Goal: Task Accomplishment & Management: Complete application form

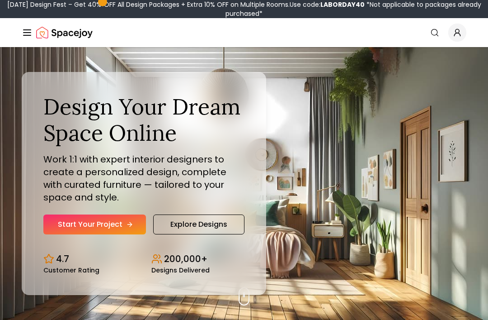
click at [127, 228] on icon "Hero section" at bounding box center [129, 224] width 7 height 7
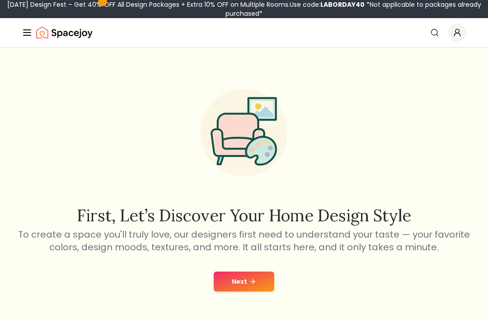
click at [246, 278] on button "Next" at bounding box center [244, 281] width 61 height 20
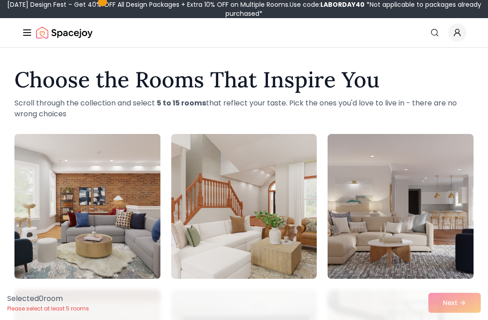
click at [122, 160] on img at bounding box center [87, 206] width 153 height 152
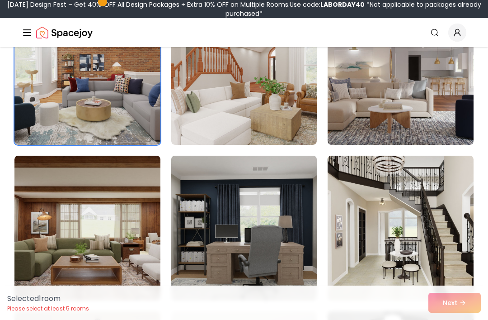
scroll to position [114, 0]
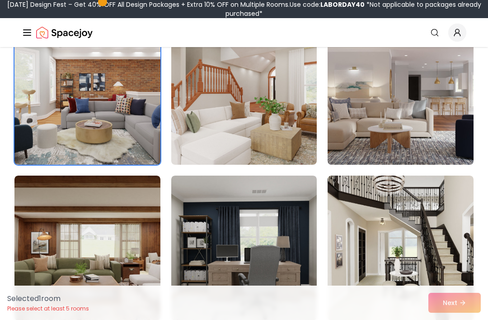
click at [112, 131] on img at bounding box center [87, 92] width 153 height 152
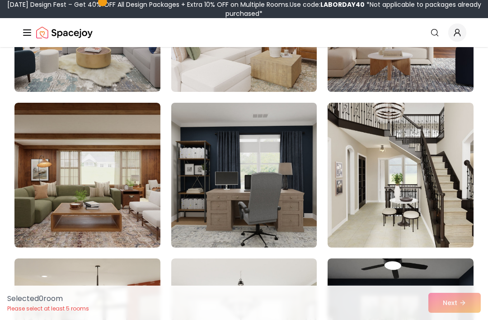
scroll to position [194, 0]
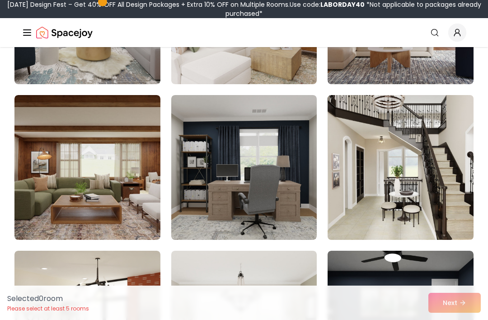
click at [362, 163] on img at bounding box center [400, 167] width 153 height 152
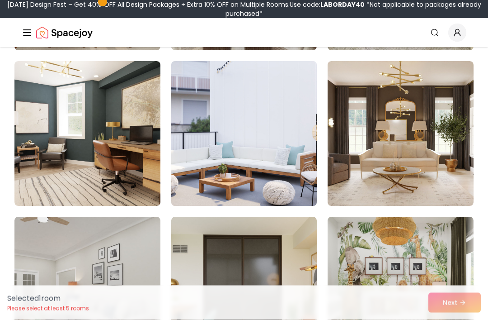
scroll to position [1626, 0]
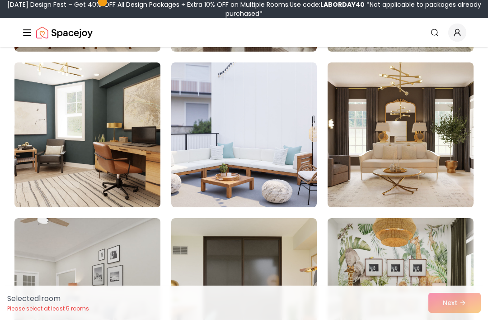
click at [119, 145] on img at bounding box center [87, 135] width 153 height 152
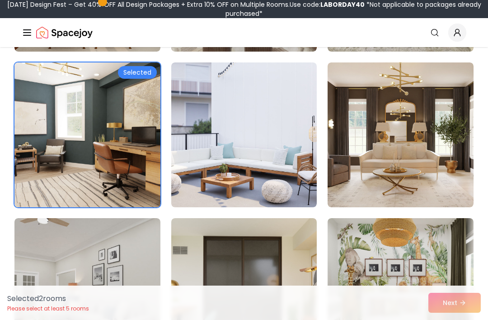
click at [119, 145] on img at bounding box center [87, 135] width 153 height 152
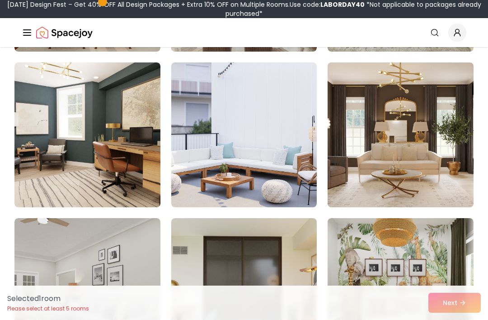
click at [415, 121] on img at bounding box center [400, 135] width 153 height 152
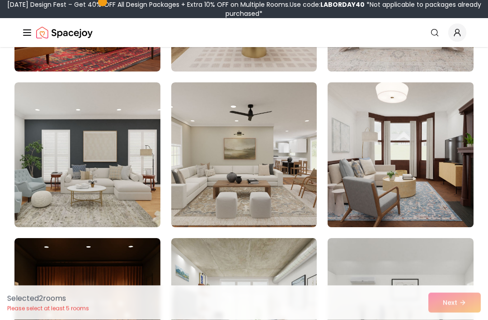
scroll to position [2073, 0]
click at [373, 156] on img at bounding box center [400, 155] width 153 height 152
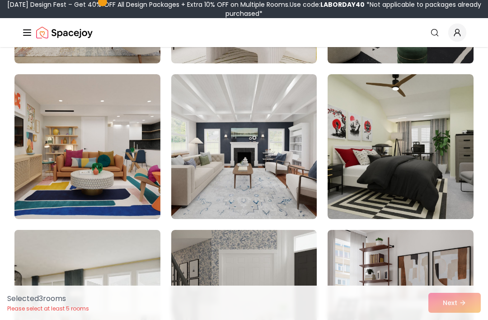
scroll to position [2554, 0]
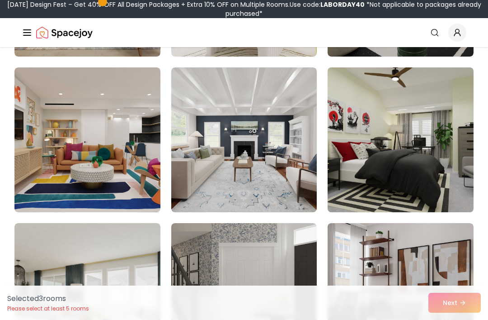
click at [355, 176] on img at bounding box center [400, 140] width 153 height 152
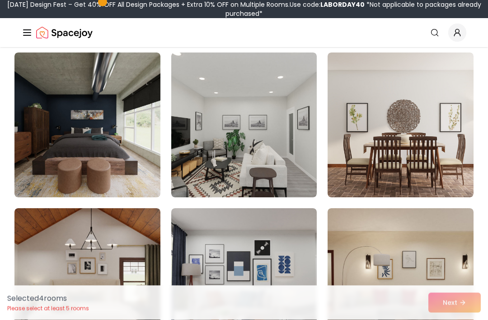
scroll to position [4592, 0]
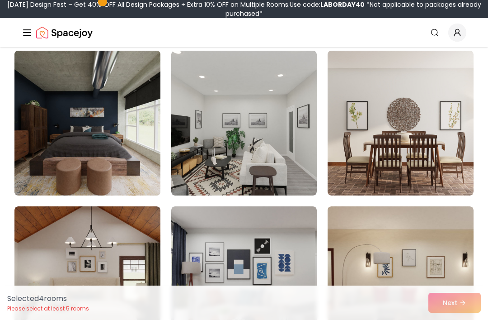
click at [85, 173] on img at bounding box center [87, 123] width 153 height 152
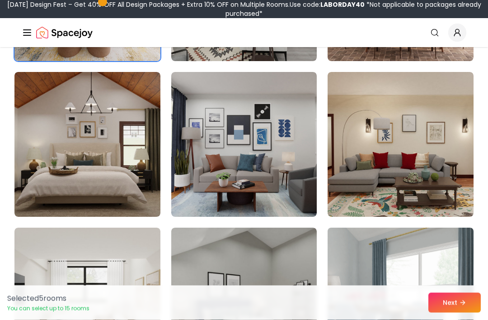
scroll to position [4727, 0]
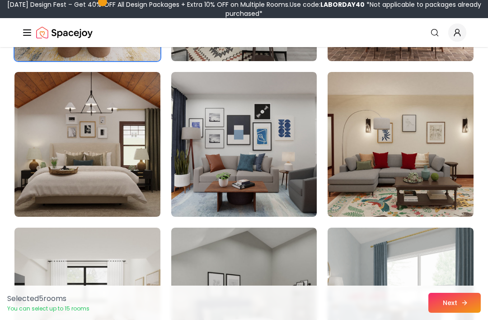
click at [453, 312] on button "Next" at bounding box center [455, 302] width 52 height 20
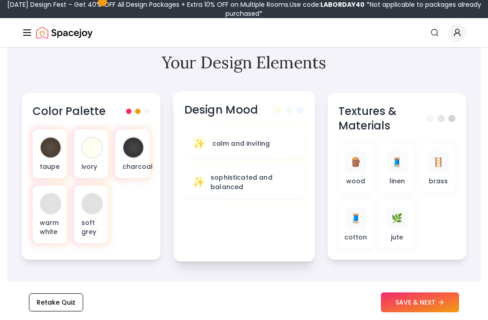
scroll to position [316, 0]
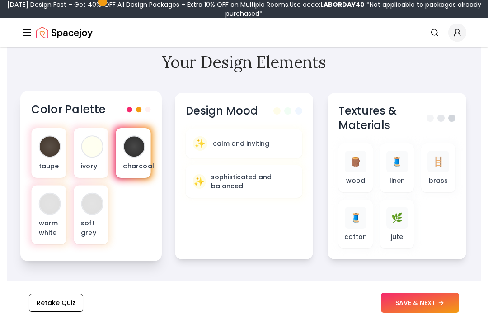
click at [131, 163] on p "charcoal" at bounding box center [133, 165] width 20 height 9
click at [133, 143] on div at bounding box center [134, 146] width 20 height 20
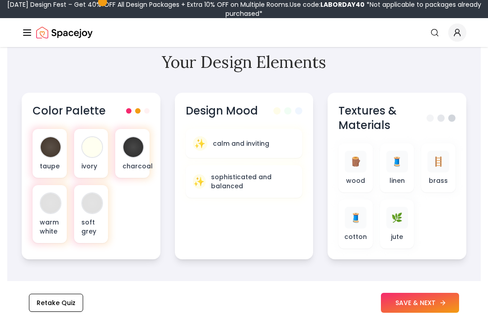
click at [432, 312] on button "SAVE & NEXT" at bounding box center [420, 302] width 78 height 20
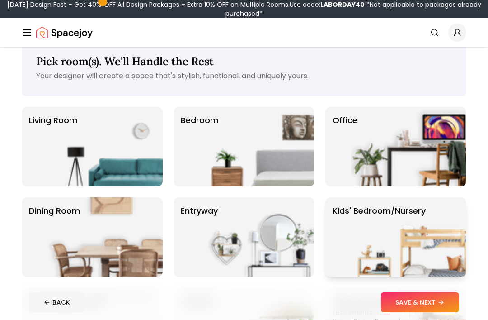
scroll to position [18, 0]
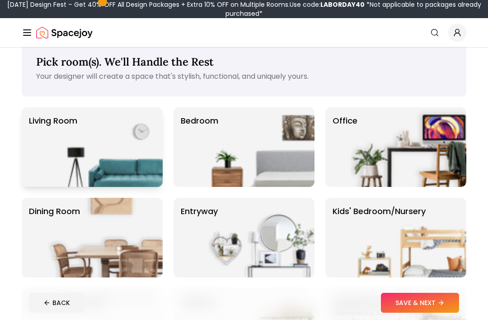
click at [137, 174] on img at bounding box center [105, 147] width 116 height 80
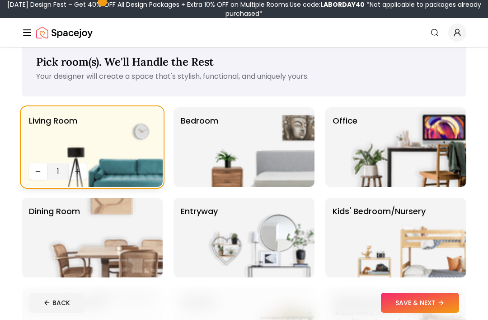
click at [80, 174] on img at bounding box center [105, 147] width 116 height 80
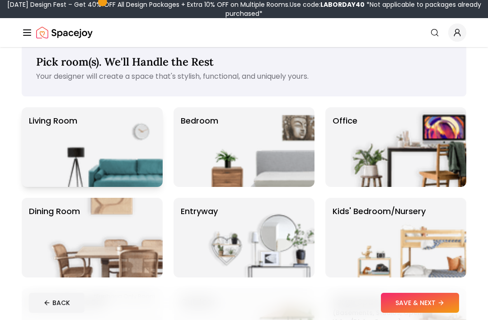
click at [80, 174] on img at bounding box center [105, 147] width 116 height 80
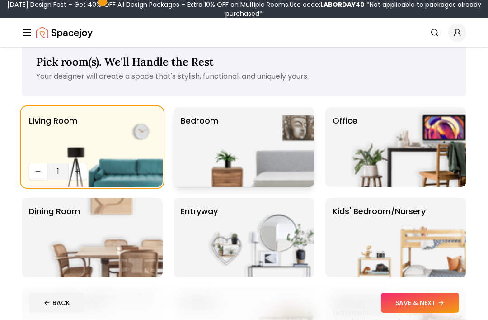
click at [226, 132] on img at bounding box center [257, 147] width 116 height 80
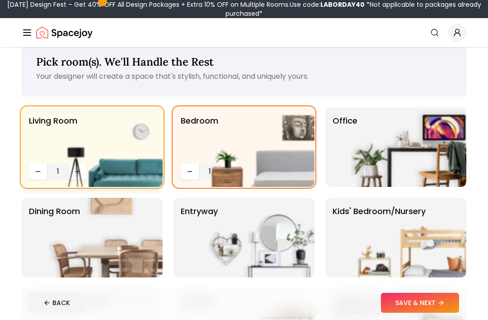
click at [73, 172] on img at bounding box center [105, 147] width 116 height 80
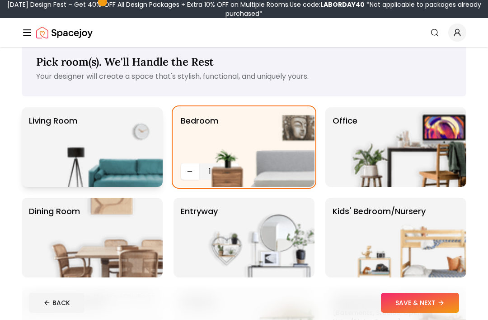
click at [73, 172] on img at bounding box center [105, 147] width 116 height 80
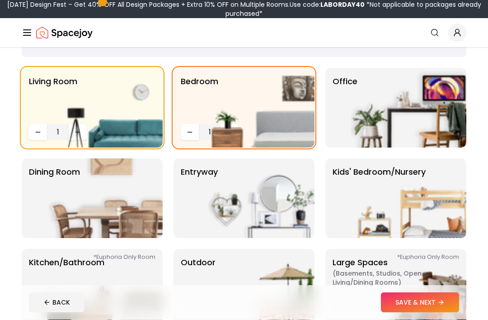
scroll to position [58, 0]
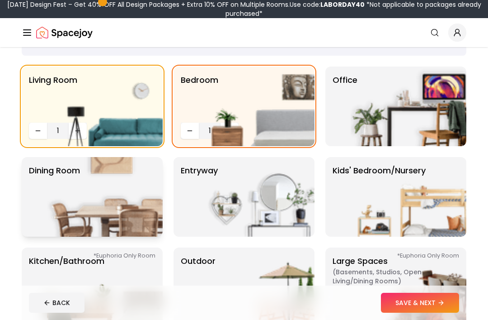
click at [149, 185] on img at bounding box center [105, 197] width 116 height 80
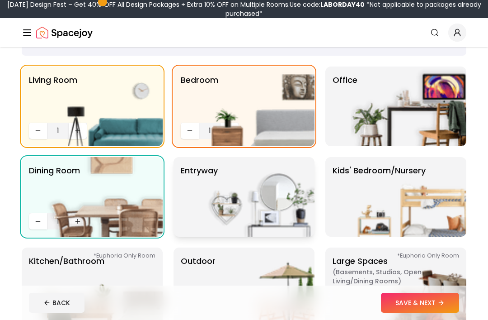
click at [237, 175] on img at bounding box center [257, 197] width 116 height 80
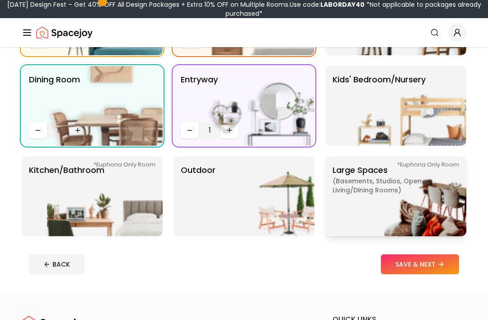
scroll to position [149, 0]
click at [348, 193] on span "( Basements, Studios, Open living/dining rooms )" at bounding box center [389, 185] width 113 height 18
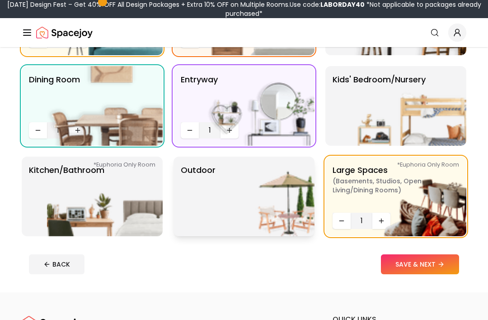
click at [258, 198] on img at bounding box center [257, 196] width 116 height 80
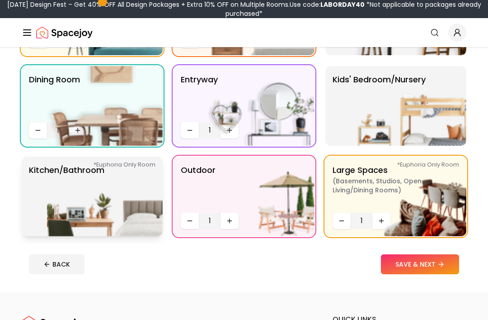
click at [150, 203] on img at bounding box center [105, 196] width 116 height 80
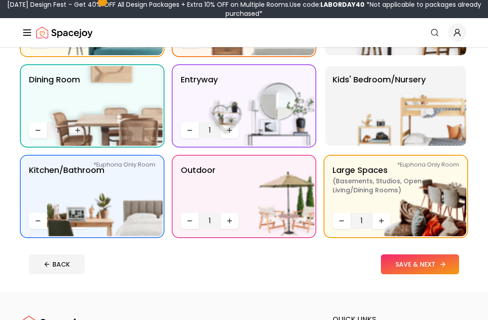
click at [441, 268] on button "SAVE & NEXT" at bounding box center [420, 264] width 78 height 20
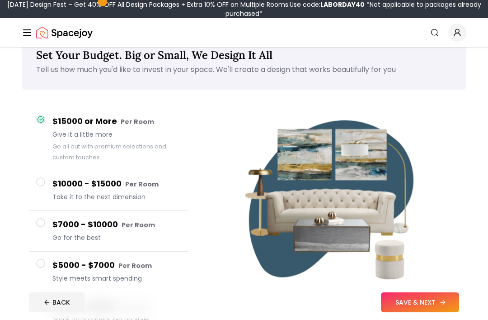
scroll to position [24, 0]
click at [414, 312] on button "SAVE & NEXT" at bounding box center [420, 302] width 78 height 20
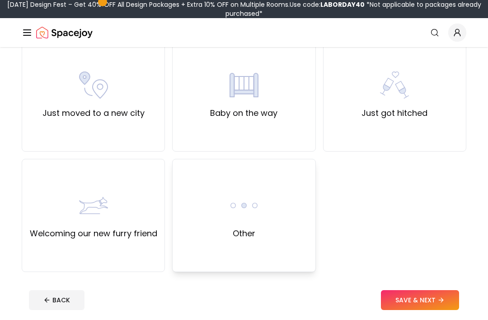
scroll to position [327, 0]
click at [258, 226] on div "Other" at bounding box center [244, 214] width 29 height 49
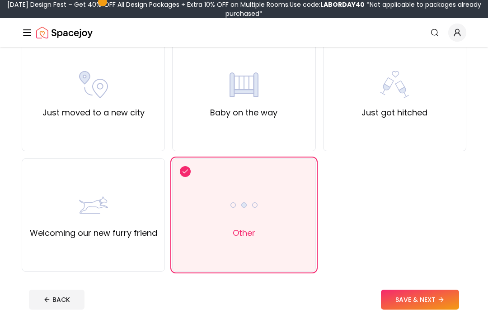
click at [438, 292] on button "SAVE & NEXT" at bounding box center [420, 299] width 78 height 20
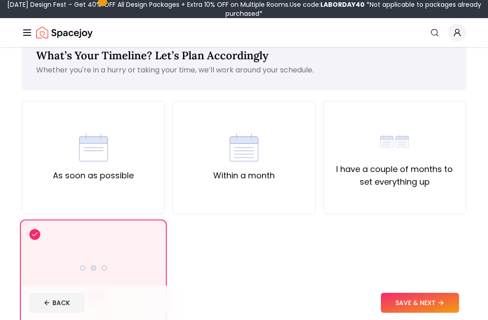
scroll to position [24, 0]
click at [417, 304] on button "SAVE & NEXT" at bounding box center [420, 302] width 78 height 20
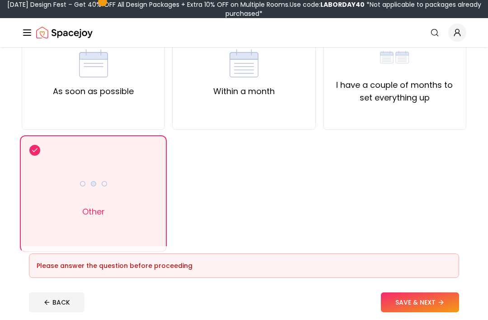
scroll to position [108, 0]
click at [119, 212] on div "Other" at bounding box center [93, 193] width 143 height 113
click at [439, 312] on button "SAVE & NEXT" at bounding box center [420, 302] width 78 height 20
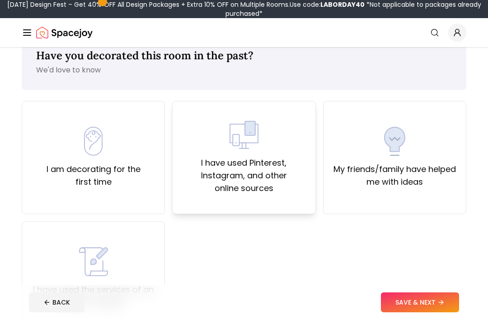
scroll to position [24, 0]
click at [111, 144] on div "I am decorating for the first time" at bounding box center [93, 157] width 128 height 61
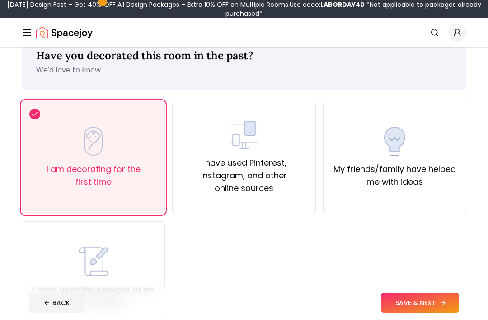
click at [400, 312] on button "SAVE & NEXT" at bounding box center [420, 302] width 78 height 20
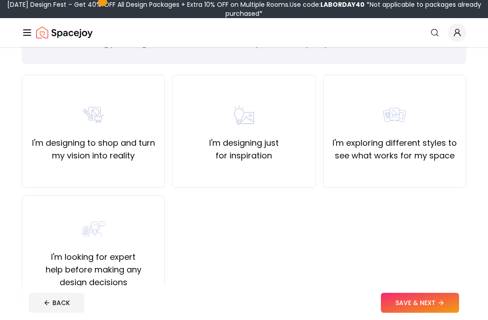
scroll to position [53, 0]
